Goal: Complete application form: Complete application form

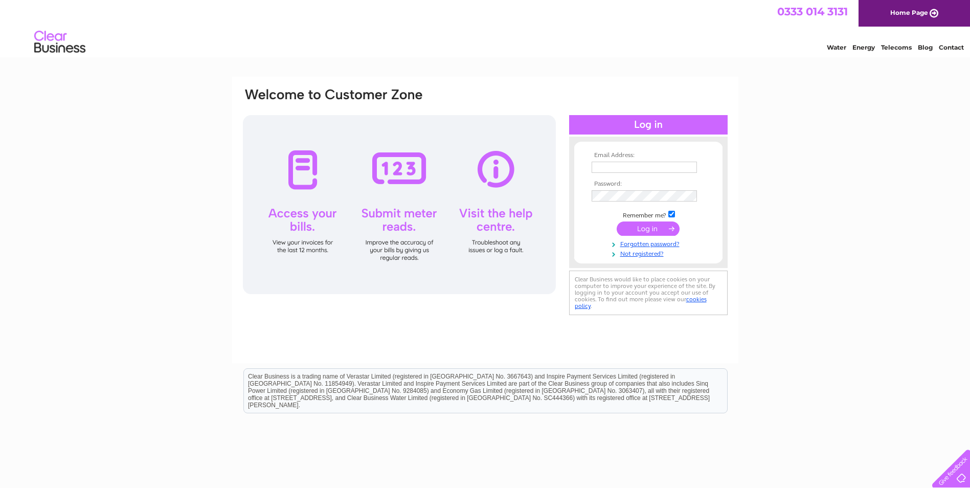
click at [618, 164] on input "text" at bounding box center [644, 167] width 105 height 11
type input "accounts@euroswift.co.uk"
click at [643, 253] on link "Not registered?" at bounding box center [650, 254] width 116 height 10
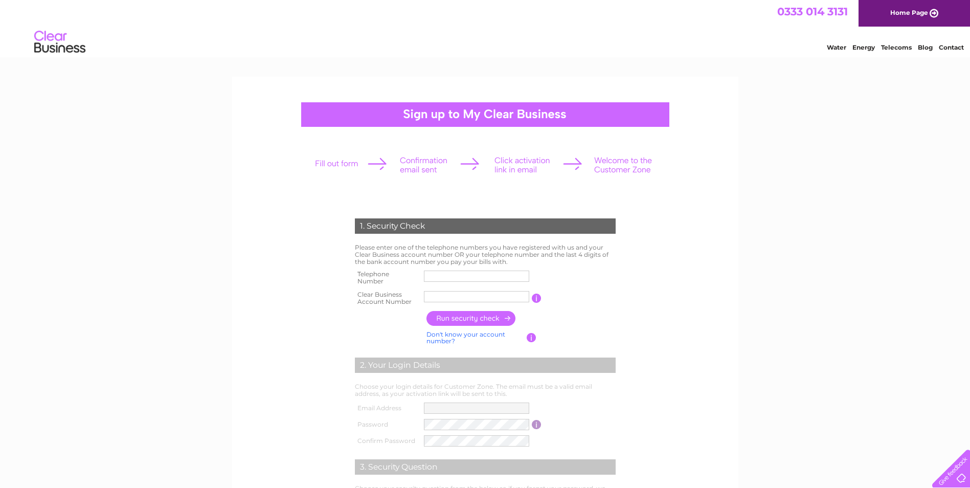
click at [511, 276] on input "text" at bounding box center [476, 276] width 105 height 11
click at [759, 264] on div "1. Security Check Please enter one of the telephone numbers you have registered…" at bounding box center [485, 421] width 970 height 689
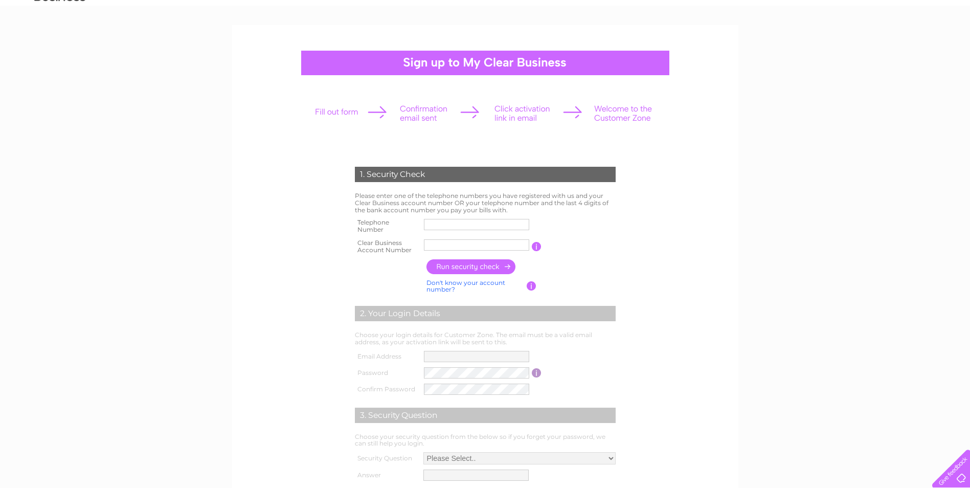
scroll to position [51, 0]
click at [464, 225] on input "text" at bounding box center [477, 225] width 106 height 12
type input "07752396816"
click at [461, 249] on input "text" at bounding box center [476, 245] width 105 height 11
type input "30326024"
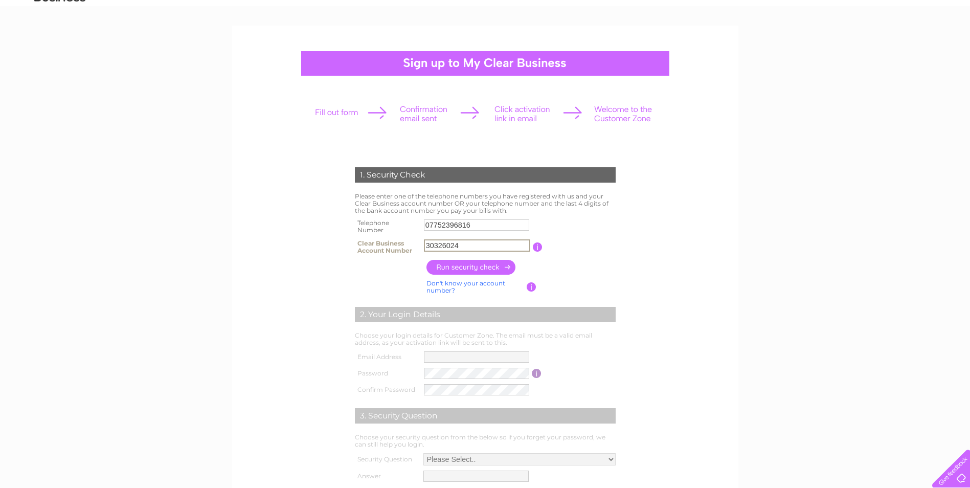
click at [488, 268] on input "button" at bounding box center [472, 267] width 90 height 15
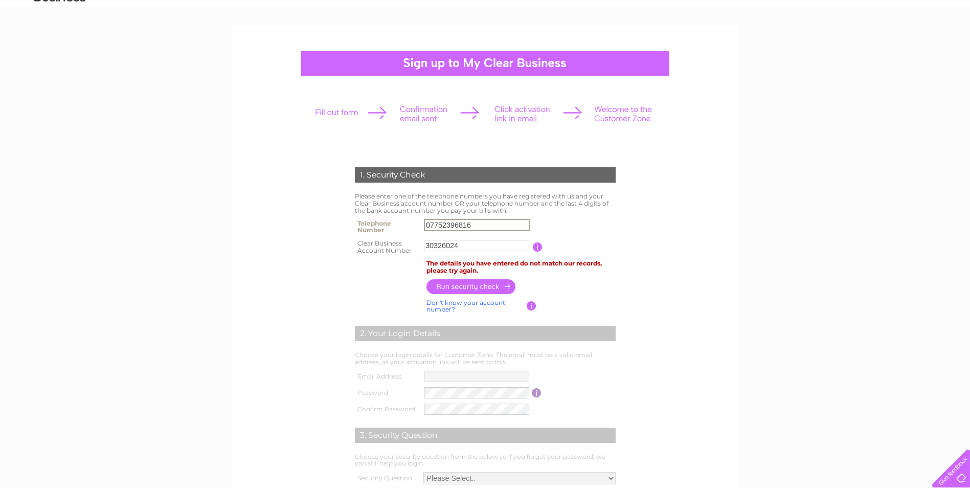
click at [431, 228] on input "07752396816" at bounding box center [477, 225] width 106 height 12
type input "07752396816"
drag, startPoint x: 517, startPoint y: 228, endPoint x: 399, endPoint y: 215, distance: 118.8
click at [399, 215] on div "1. Security Check Please enter one of the telephone numbers you have registered…" at bounding box center [485, 342] width 308 height 371
click at [637, 235] on div "1. Security Check Please enter one of the telephone numbers you have registered…" at bounding box center [485, 342] width 308 height 371
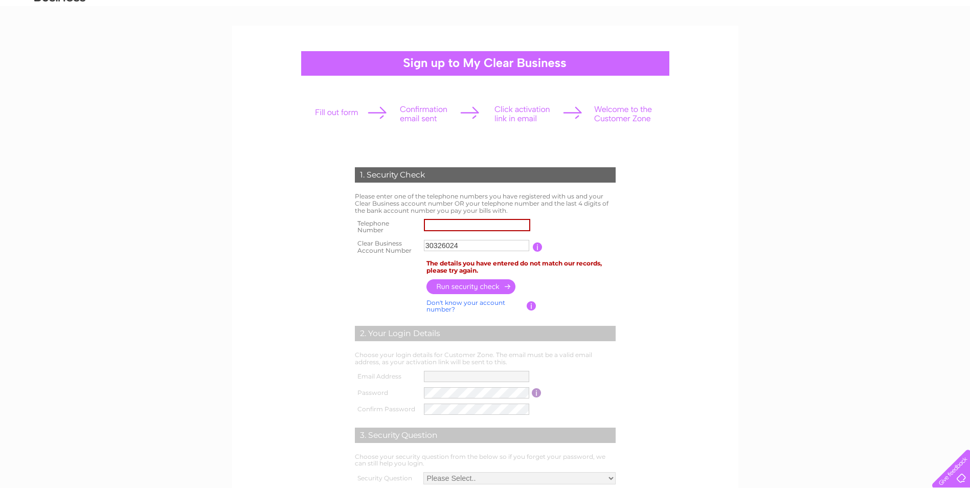
click at [432, 226] on input "text" at bounding box center [477, 225] width 106 height 12
click at [685, 247] on form "1. Security Check Please enter one of the telephone numbers you have registered…" at bounding box center [485, 348] width 487 height 402
click at [487, 246] on input "30326024" at bounding box center [477, 245] width 106 height 12
click at [492, 226] on input "text" at bounding box center [477, 225] width 106 height 12
click at [731, 325] on div "1. Security Check Please enter one of the telephone numbers you have registered…" at bounding box center [485, 292] width 506 height 533
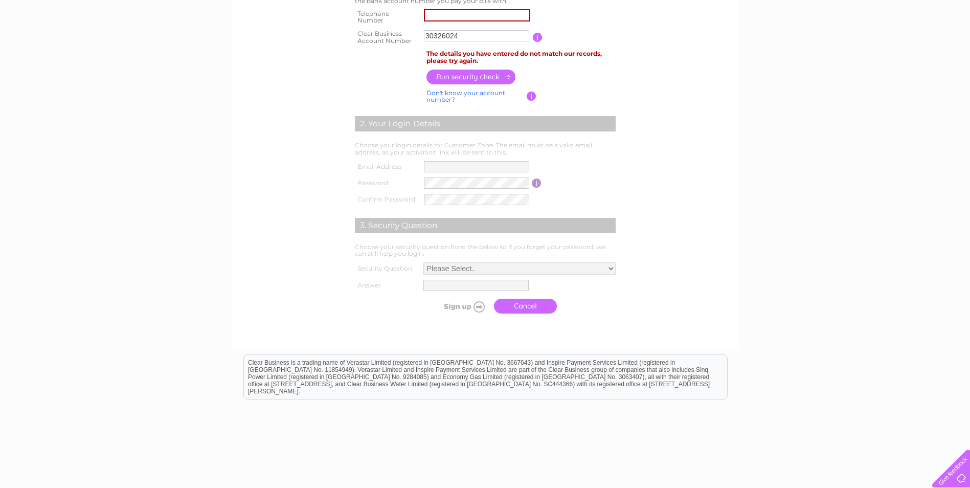
scroll to position [305, 0]
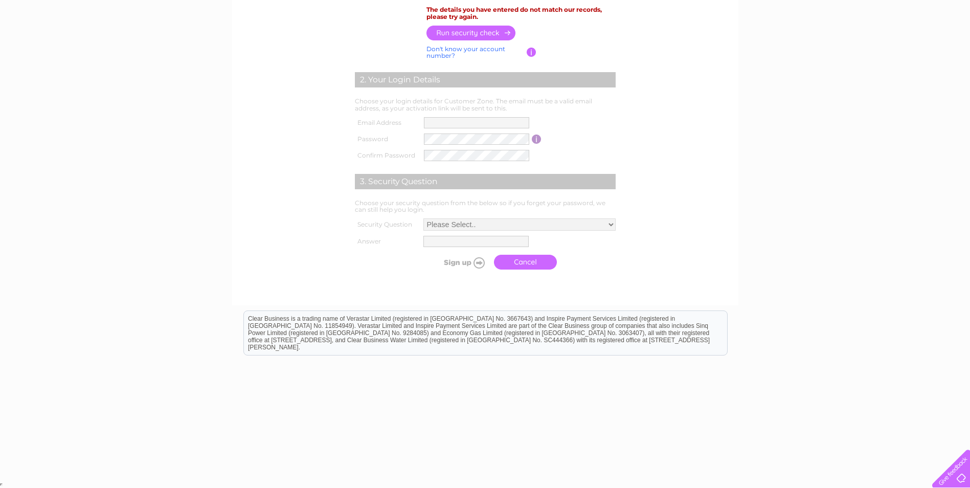
click at [521, 259] on link "Cancel" at bounding box center [525, 262] width 63 height 15
